Goal: Complete application form: Complete application form

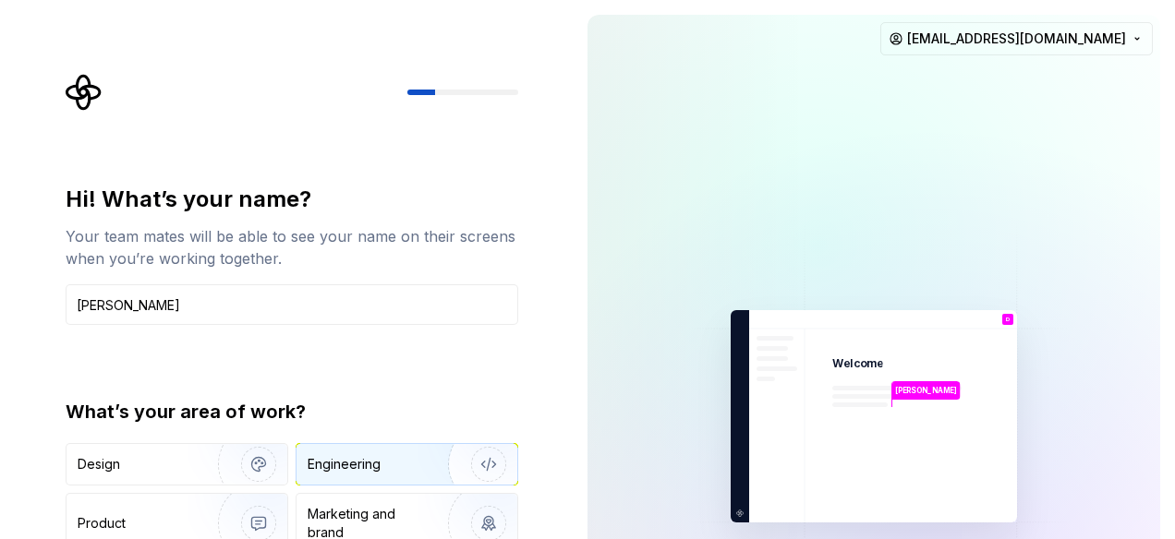
type input "[PERSON_NAME]"
click at [371, 466] on div "Engineering" at bounding box center [344, 464] width 73 height 18
click at [482, 372] on div "Hi! What’s your name? Your team mates will be able to see your name on their sc…" at bounding box center [292, 394] width 453 height 419
click at [490, 457] on img "button" at bounding box center [477, 465] width 118 height 124
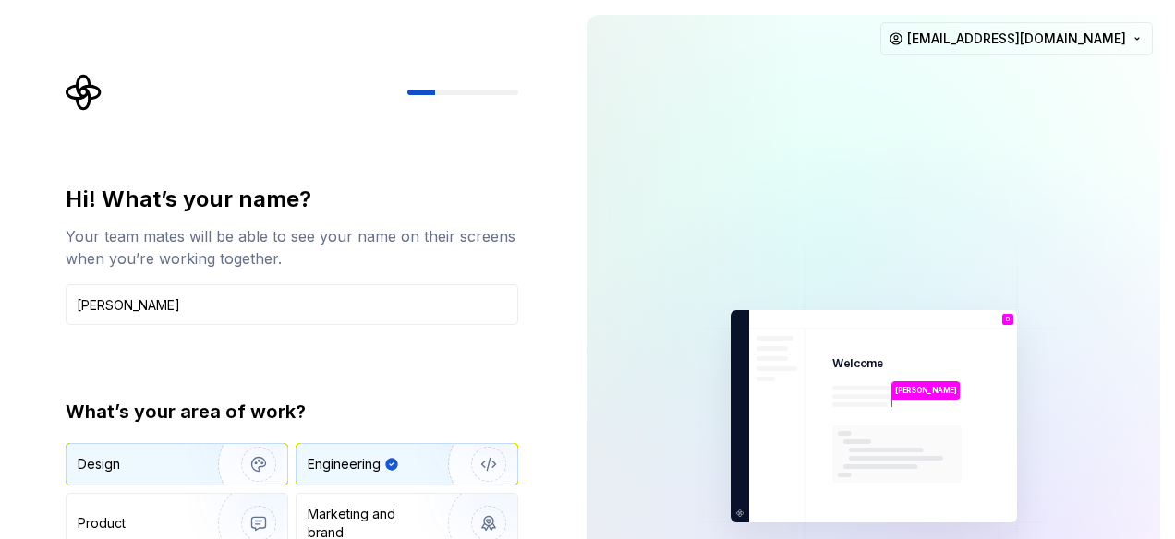
click at [242, 472] on img "button" at bounding box center [247, 465] width 118 height 124
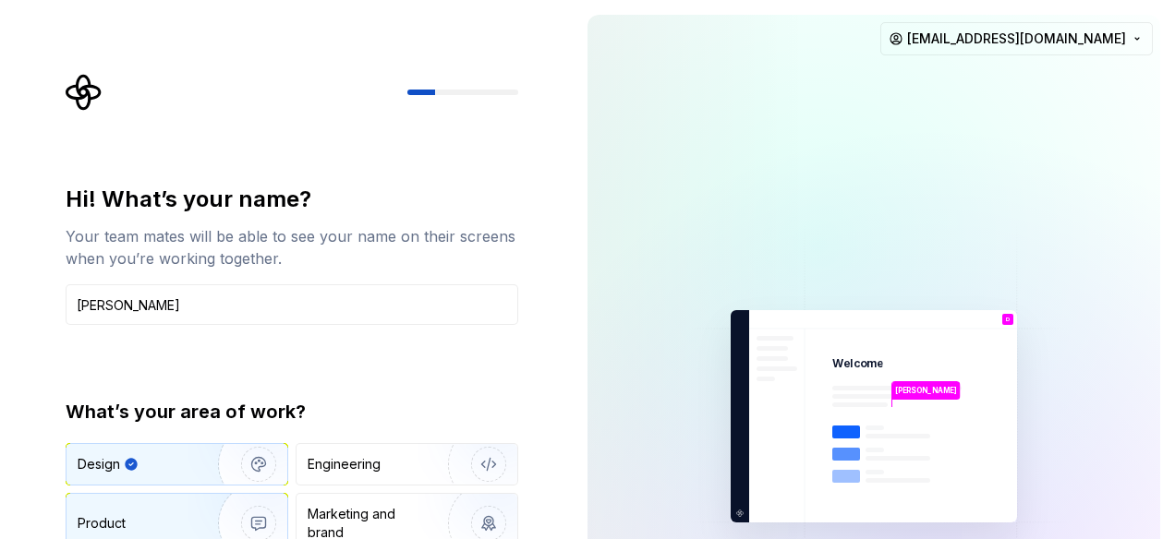
click at [207, 501] on img "button" at bounding box center [247, 524] width 118 height 124
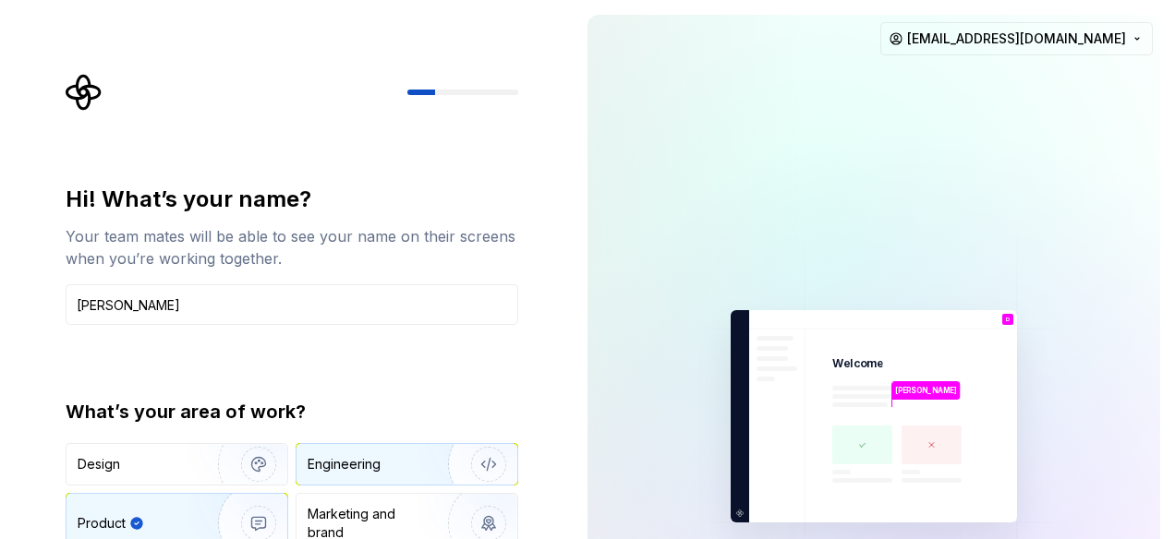
click at [357, 455] on div "Engineering" at bounding box center [344, 464] width 73 height 18
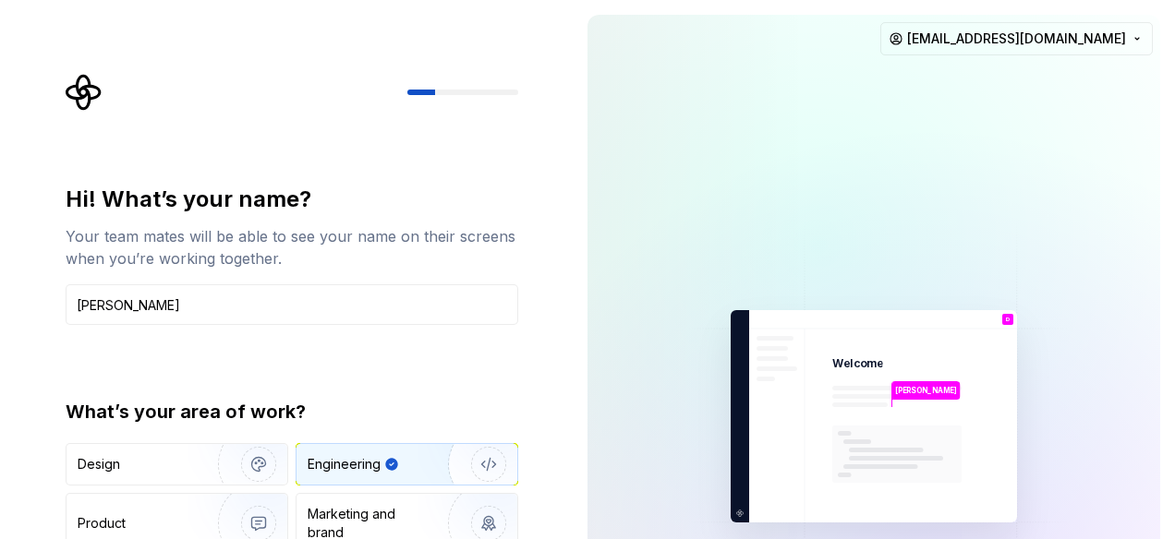
click at [490, 456] on img "button" at bounding box center [477, 465] width 118 height 124
drag, startPoint x: 490, startPoint y: 456, endPoint x: 1032, endPoint y: 144, distance: 624.9
click at [1032, 144] on div "Hi! What’s your name? Your team mates will be able to see your name on their sc…" at bounding box center [587, 416] width 1175 height 833
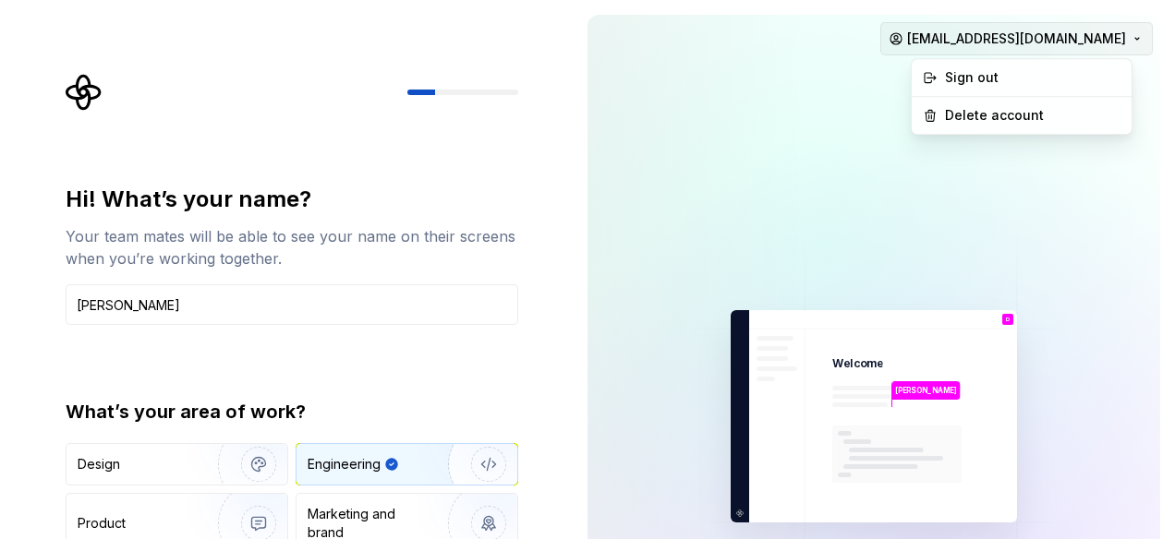
click at [1029, 32] on html "Hi! What’s your name? Your team mates will be able to see your name on their sc…" at bounding box center [587, 269] width 1175 height 539
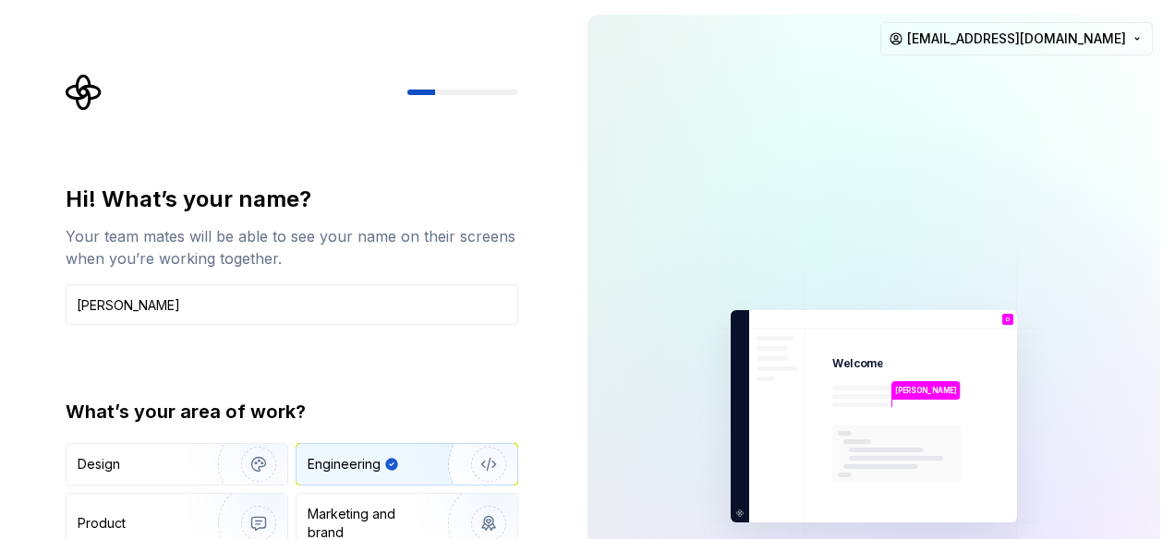
click at [820, 189] on html "Hi! What’s your name? Your team mates will be able to see your name on their sc…" at bounding box center [587, 269] width 1175 height 539
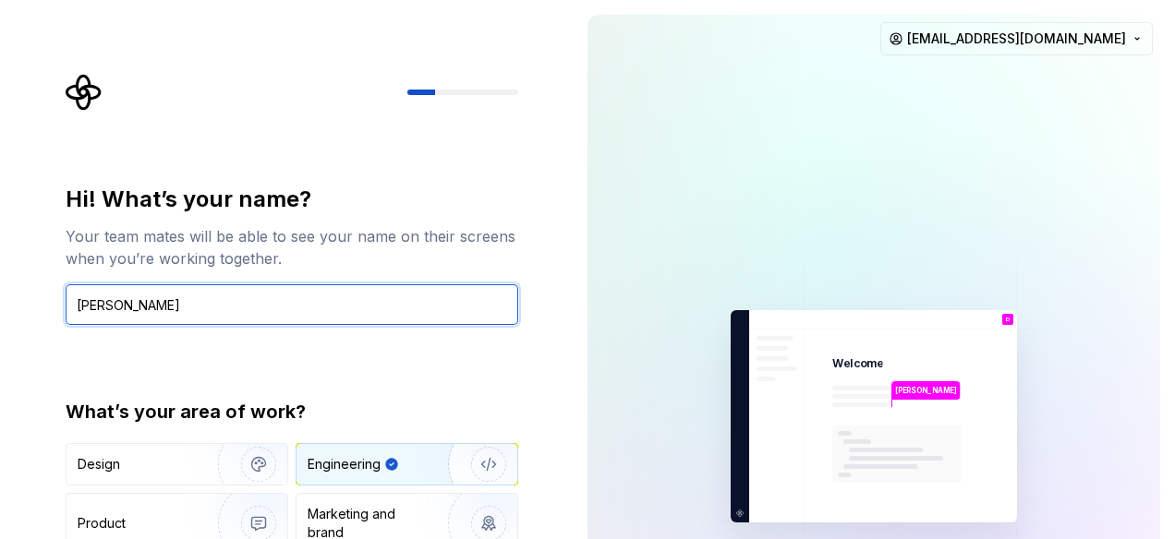
click at [225, 317] on input "[PERSON_NAME]" at bounding box center [292, 304] width 453 height 41
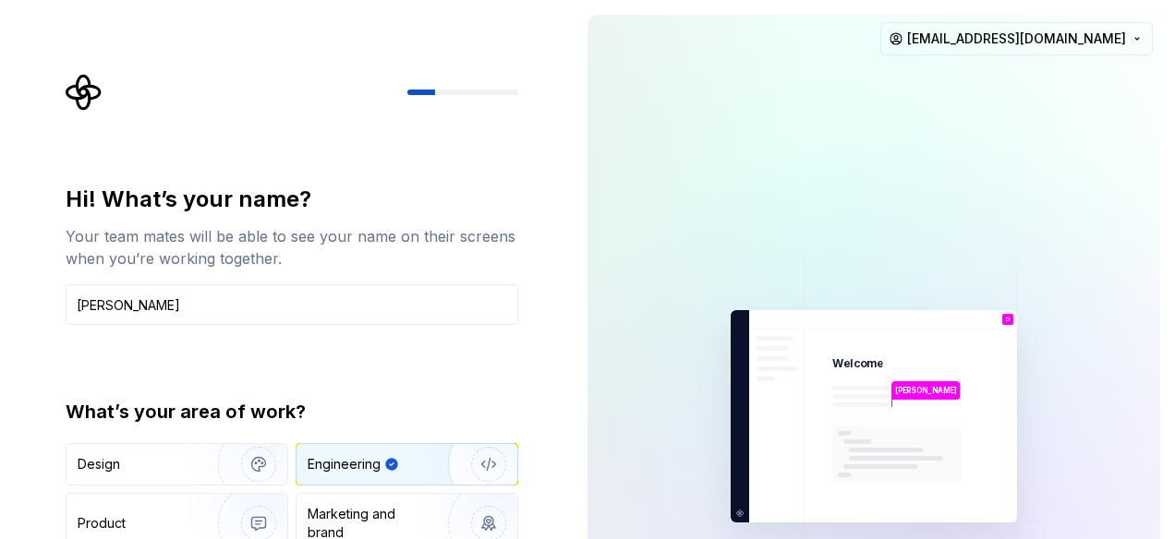
click at [299, 423] on div "What’s your area of work?" at bounding box center [292, 412] width 453 height 26
click at [363, 314] on input "text" at bounding box center [292, 304] width 453 height 41
type input "d"
type input "[PERSON_NAME]"
click at [455, 110] on div at bounding box center [292, 92] width 453 height 37
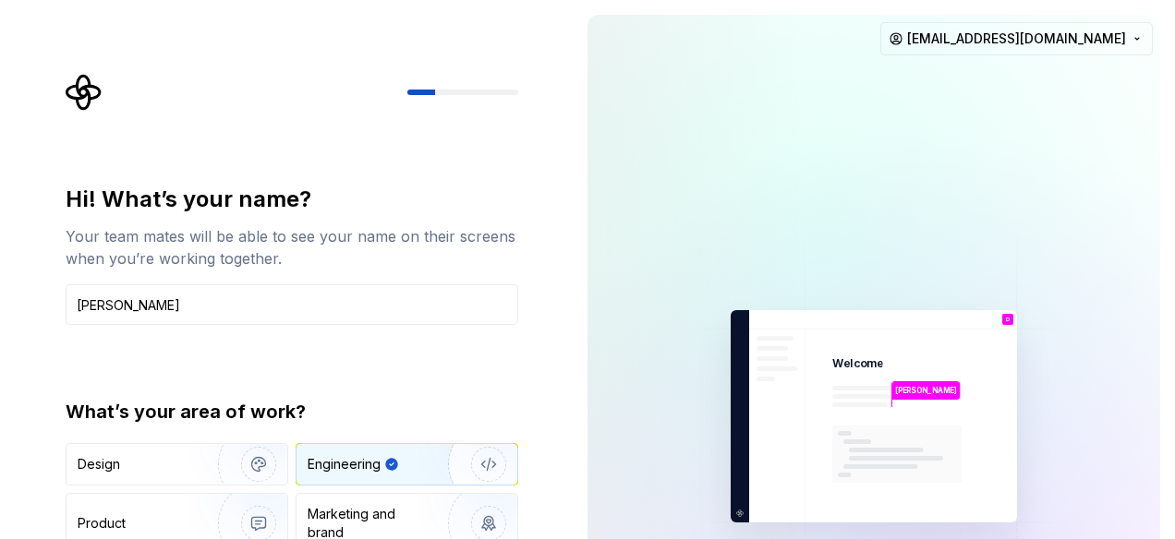
click at [455, 110] on div at bounding box center [292, 92] width 453 height 37
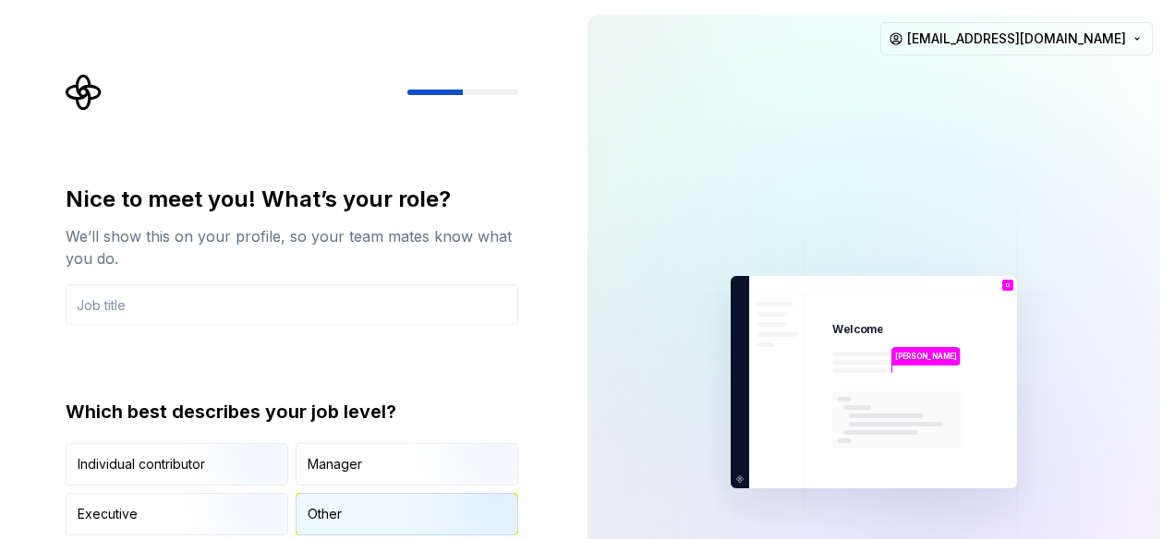
click at [300, 519] on div "Other" at bounding box center [406, 514] width 221 height 41
click at [398, 326] on div "Nice to meet you! What’s your role? We’ll show this on your profile, so your te…" at bounding box center [292, 360] width 453 height 351
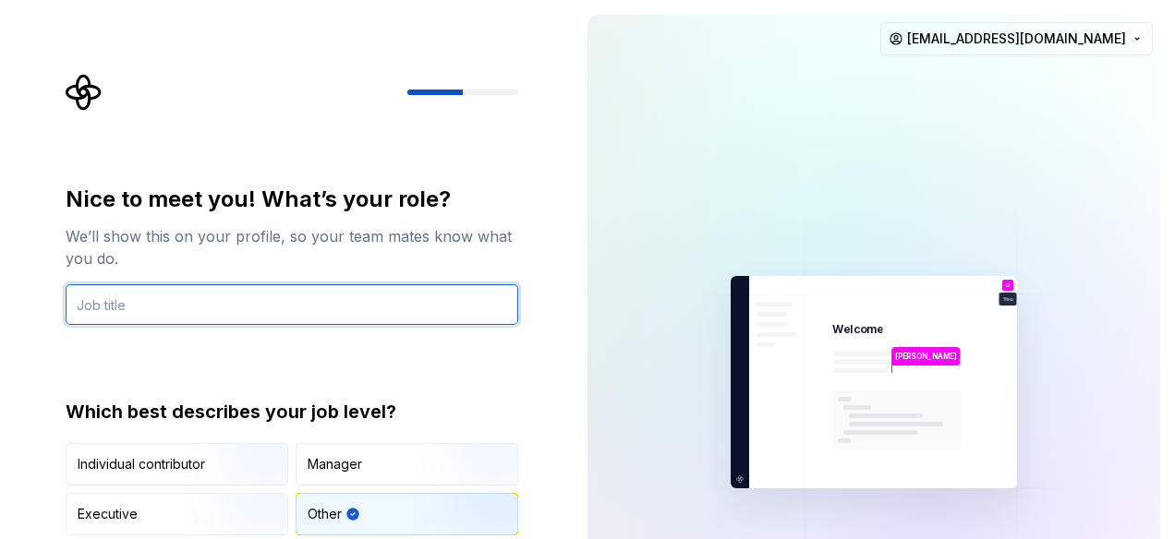
click at [411, 313] on input "text" at bounding box center [292, 304] width 453 height 41
